Goal: Check status: Check status

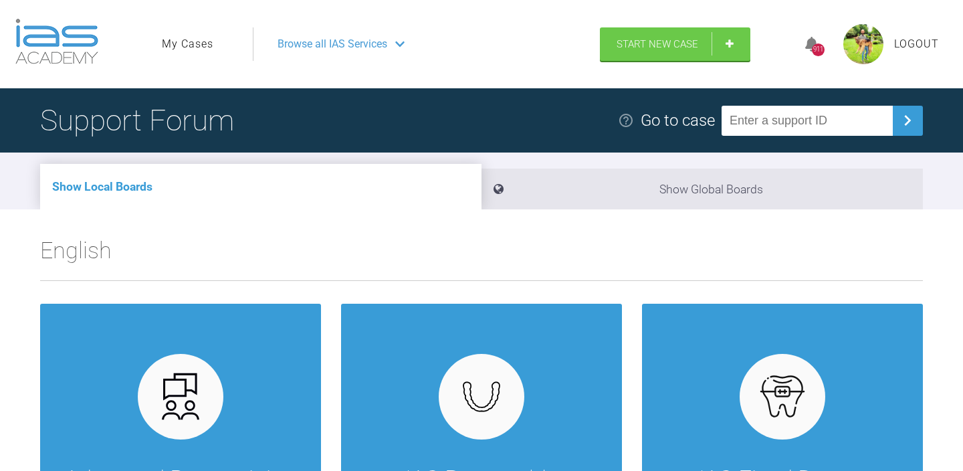
click at [191, 44] on link "My Cases" at bounding box center [188, 43] width 52 height 17
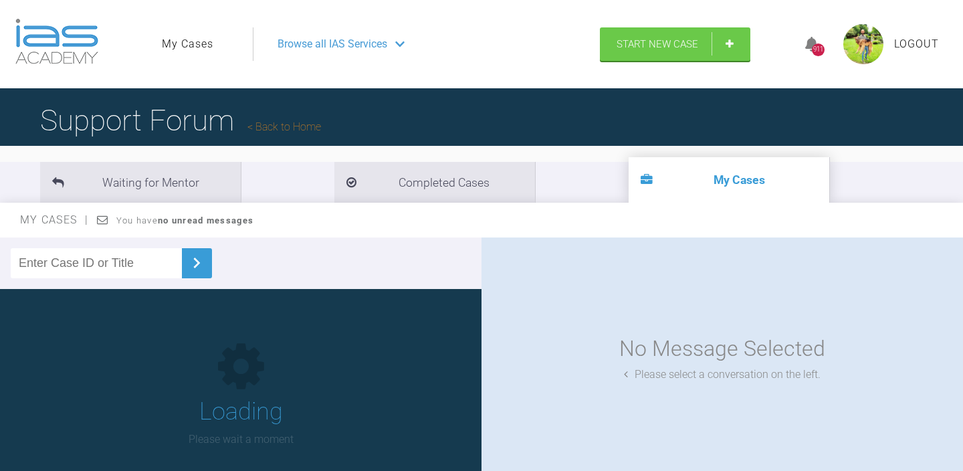
click at [118, 258] on input "text" at bounding box center [96, 263] width 171 height 30
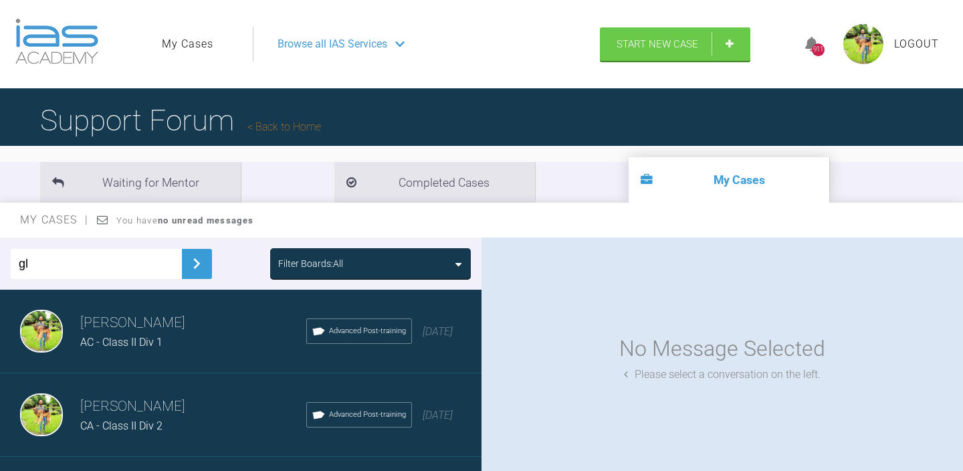
type input "g"
type input "hl"
click at [186, 259] on img at bounding box center [196, 263] width 21 height 21
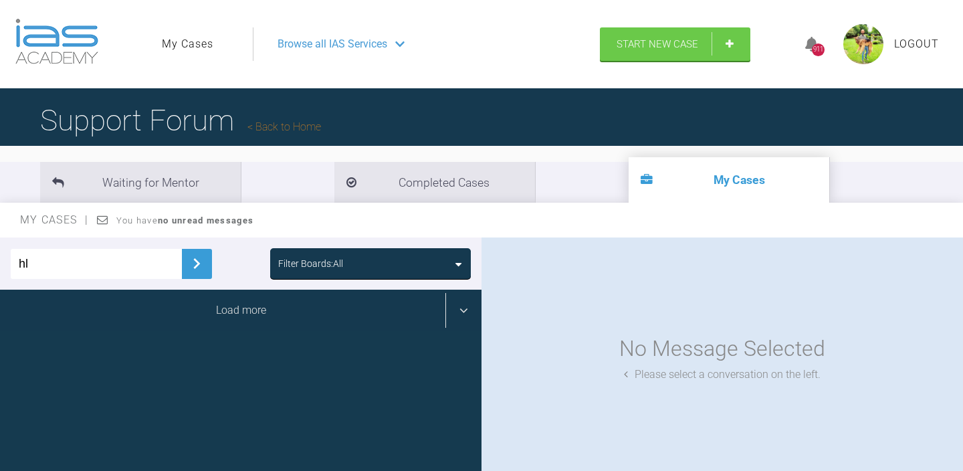
click at [193, 329] on div "Load more" at bounding box center [241, 310] width 482 height 41
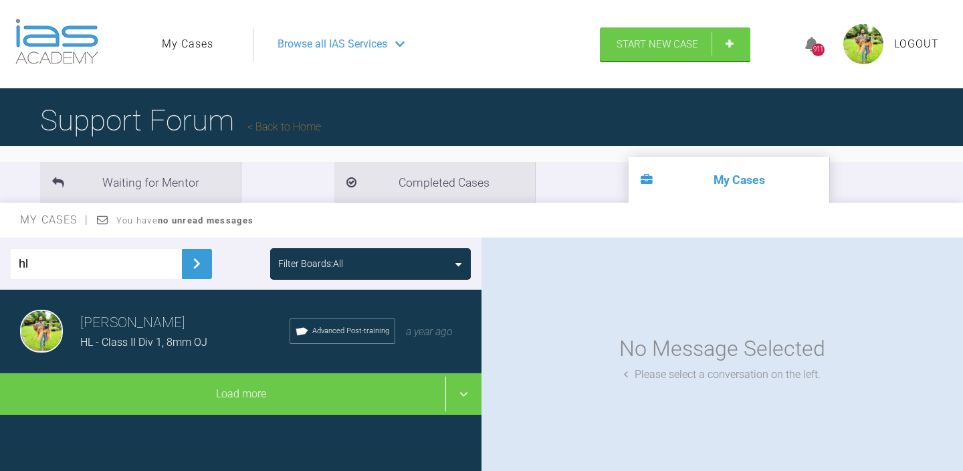
click at [201, 334] on div "HL - Class II Div 1, 8mm OJ" at bounding box center [184, 342] width 209 height 17
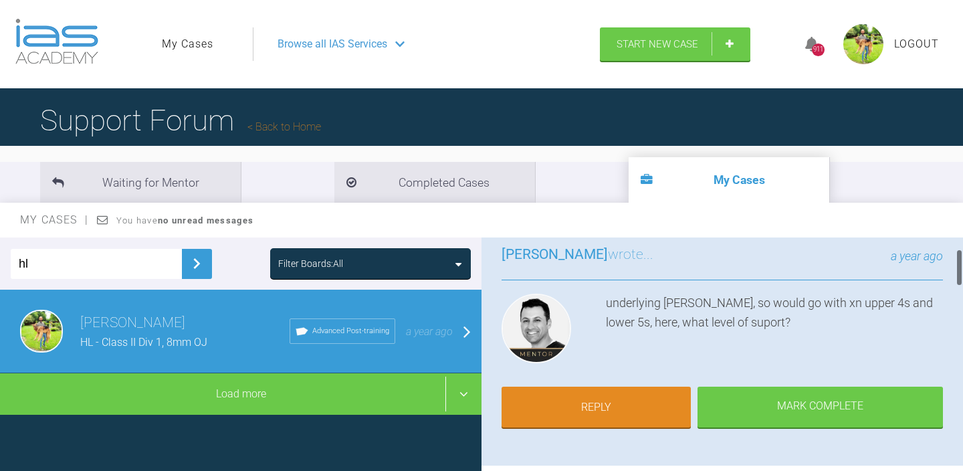
scroll to position [74, 0]
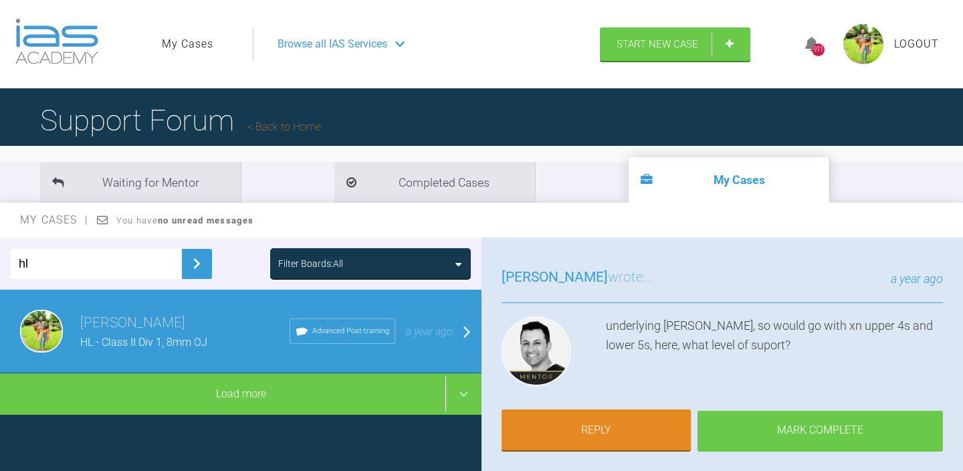
click at [761, 419] on div "Mark Complete" at bounding box center [821, 431] width 246 height 41
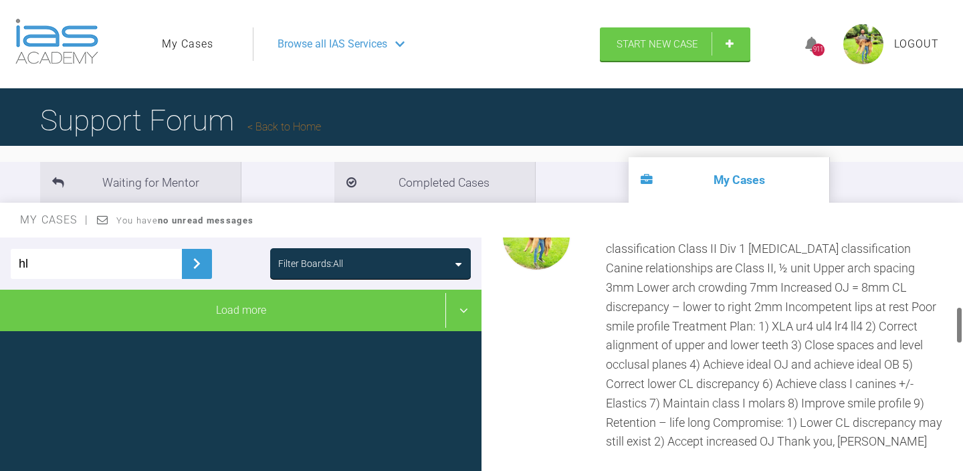
scroll to position [436, 0]
